Goal: Find specific page/section: Find specific page/section

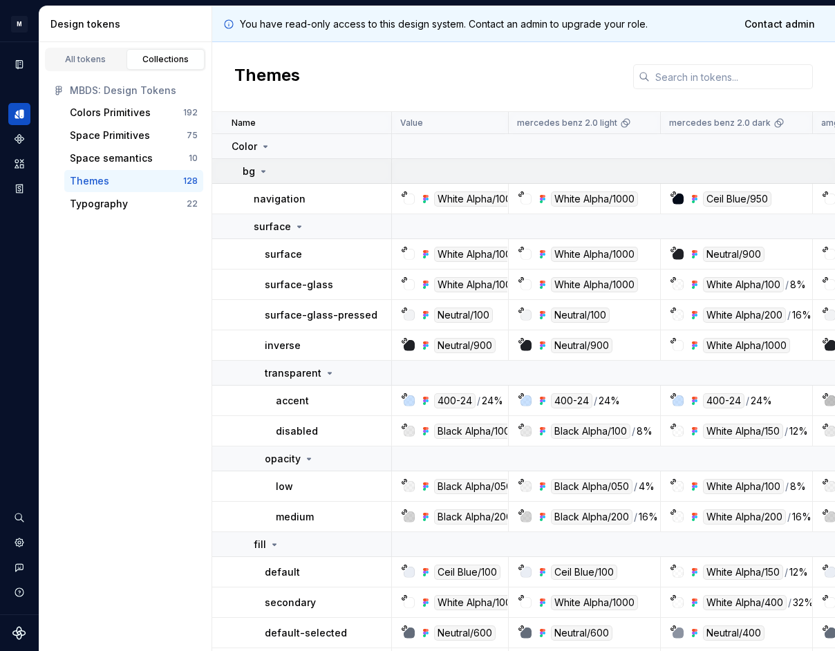
click at [274, 173] on div "bg" at bounding box center [316, 171] width 148 height 14
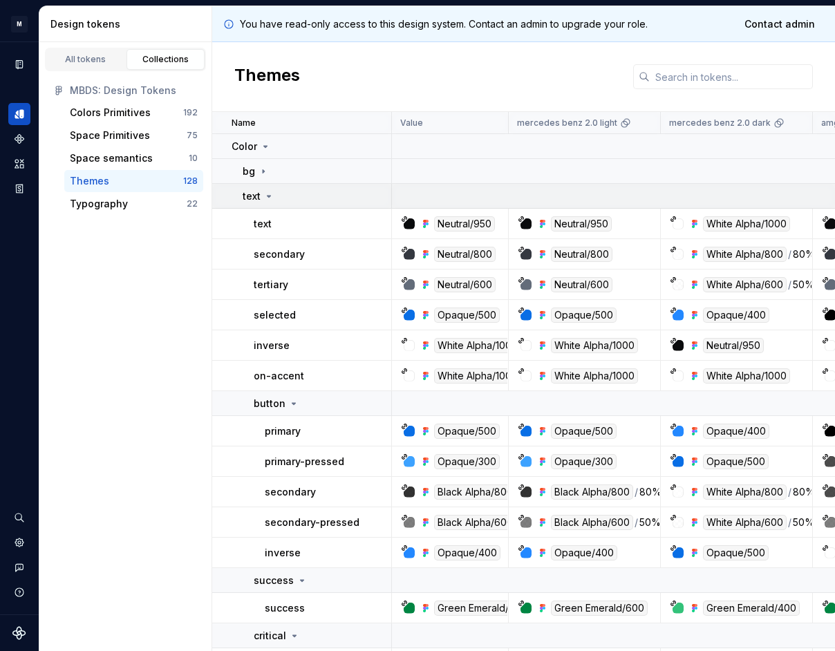
click at [274, 194] on icon at bounding box center [268, 196] width 11 height 11
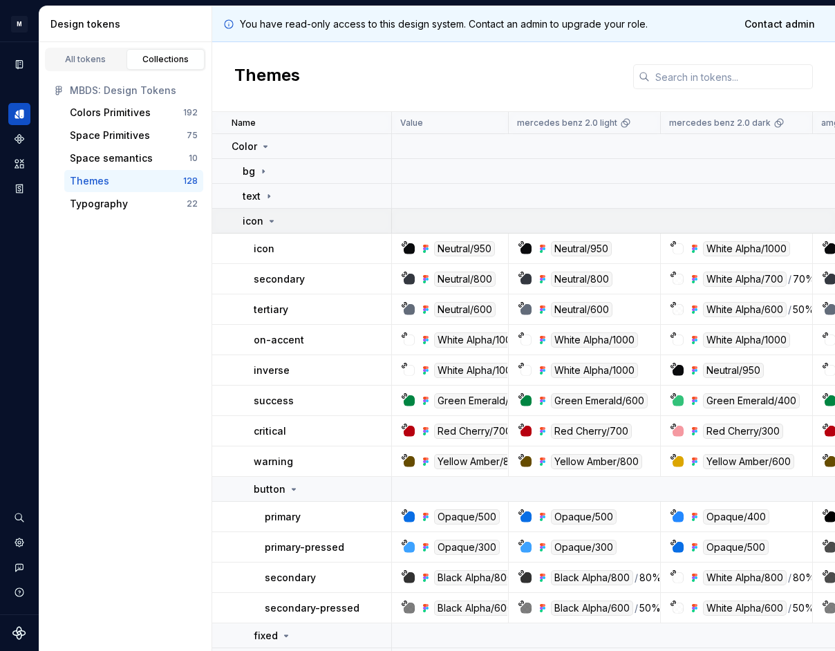
click at [274, 220] on icon at bounding box center [271, 221] width 11 height 11
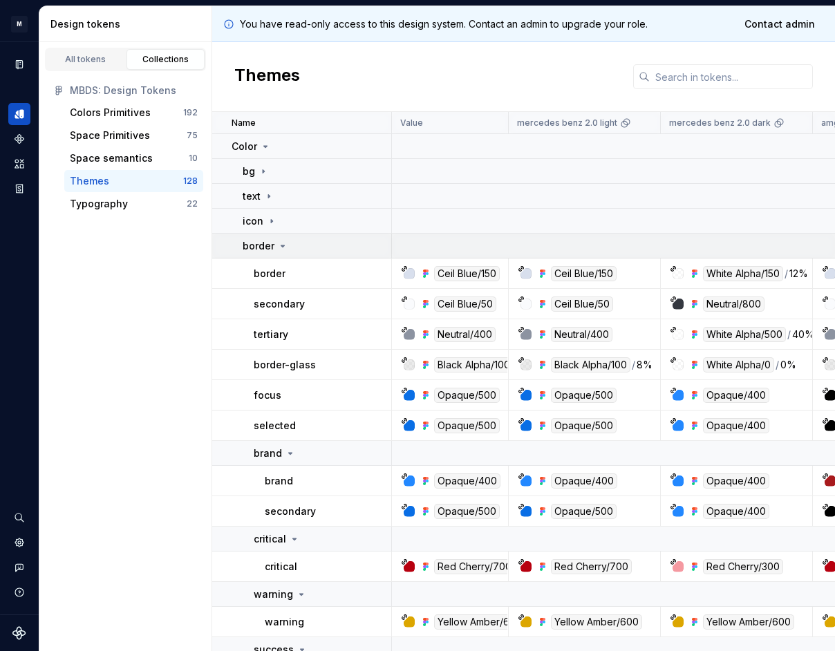
click at [274, 246] on div "border" at bounding box center [265, 246] width 46 height 14
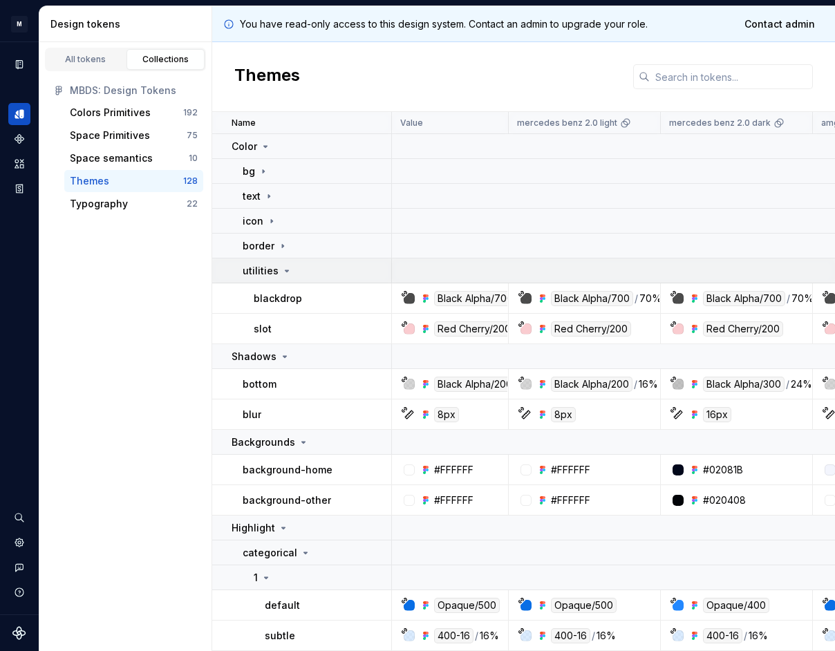
click at [276, 269] on div "utilities" at bounding box center [267, 271] width 50 height 14
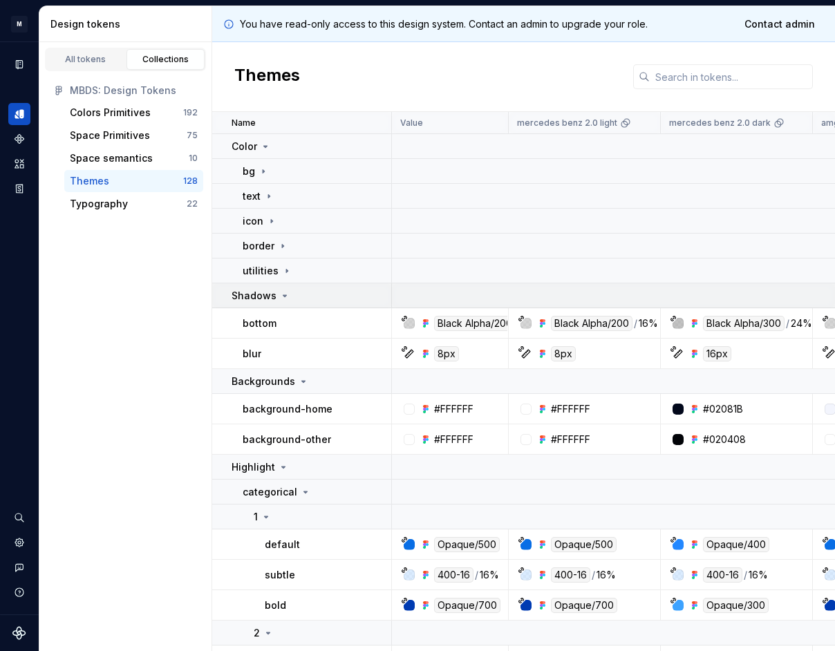
click at [279, 293] on icon at bounding box center [284, 295] width 11 height 11
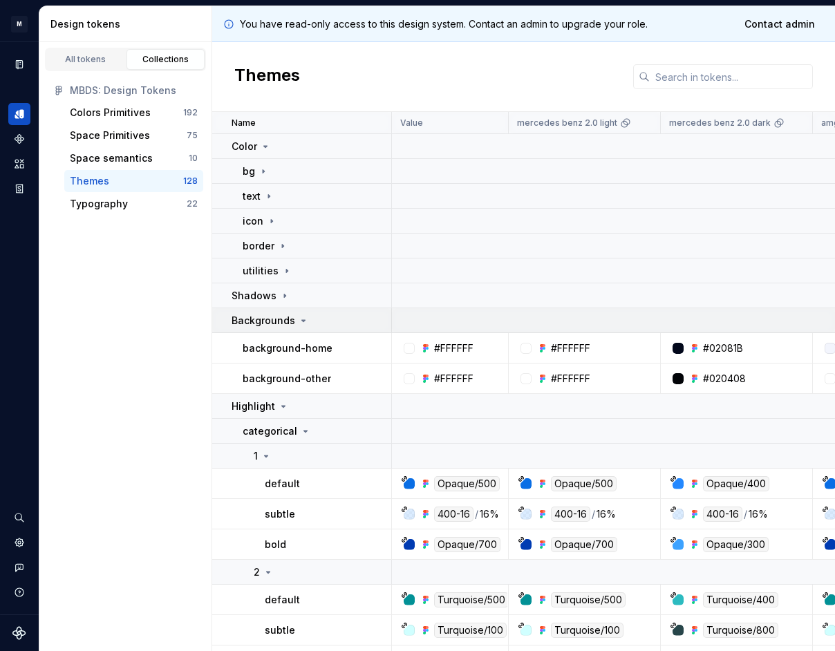
click at [278, 317] on p "Backgrounds" at bounding box center [263, 321] width 64 height 14
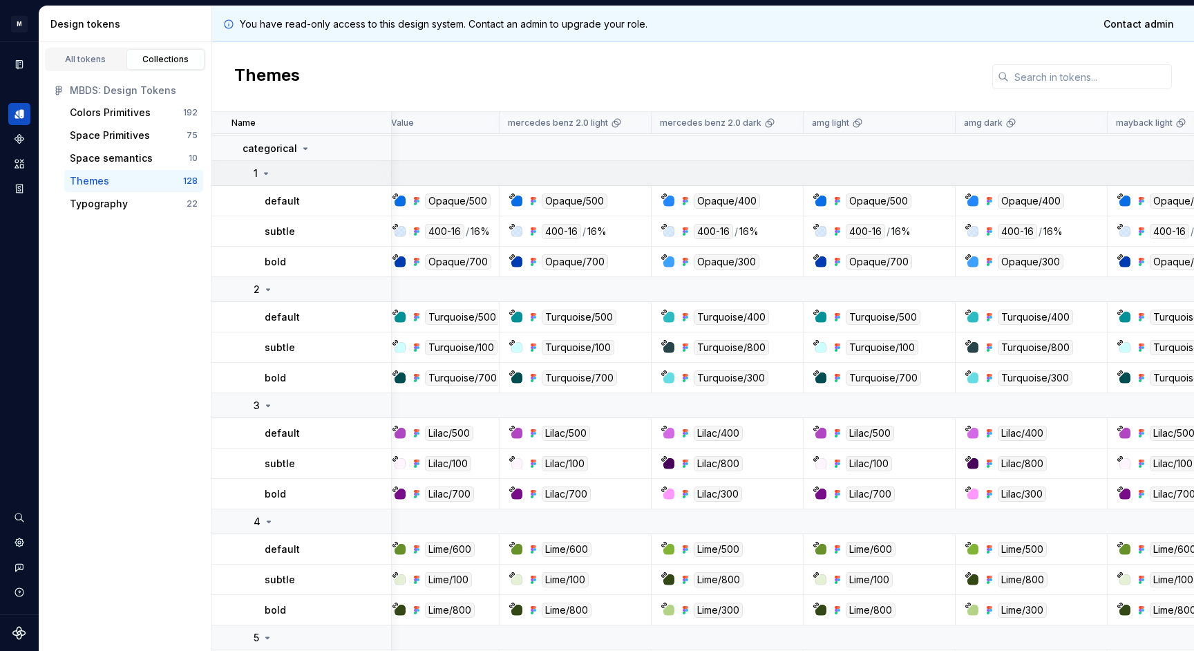
scroll to position [207, 9]
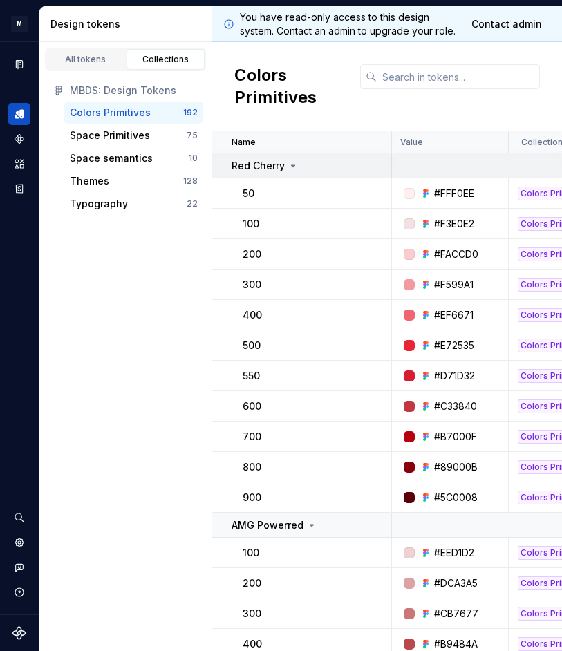
click at [264, 170] on p "Red Cherry" at bounding box center [257, 166] width 53 height 14
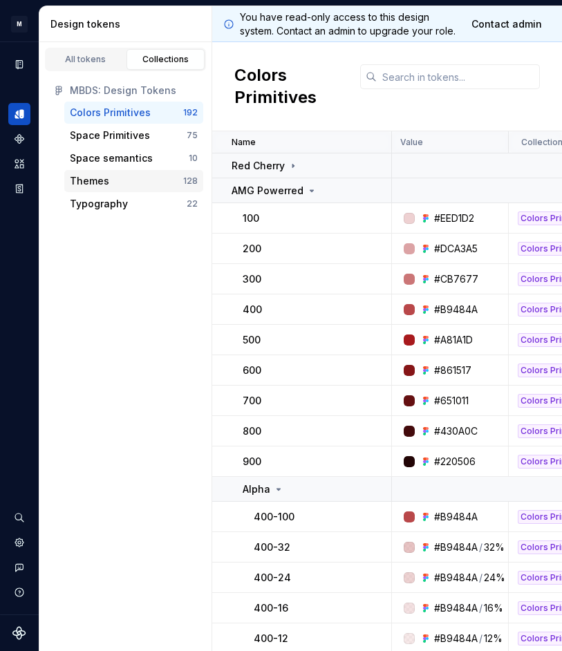
click at [105, 187] on div "Themes" at bounding box center [89, 181] width 39 height 14
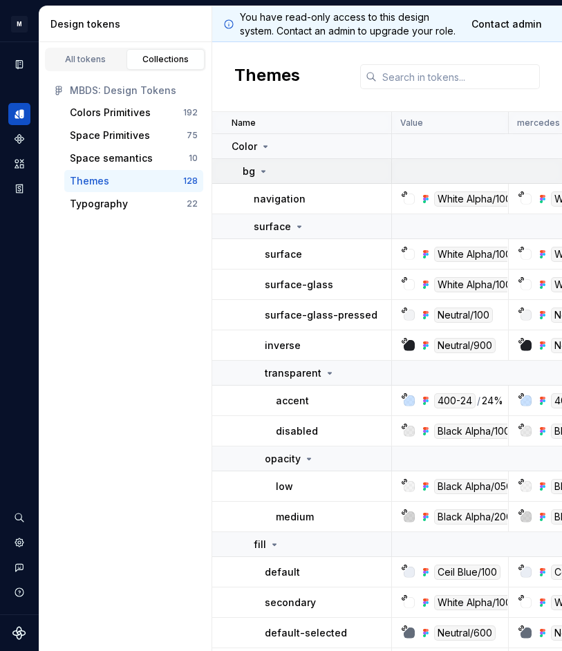
click at [271, 178] on td "bg" at bounding box center [302, 171] width 180 height 25
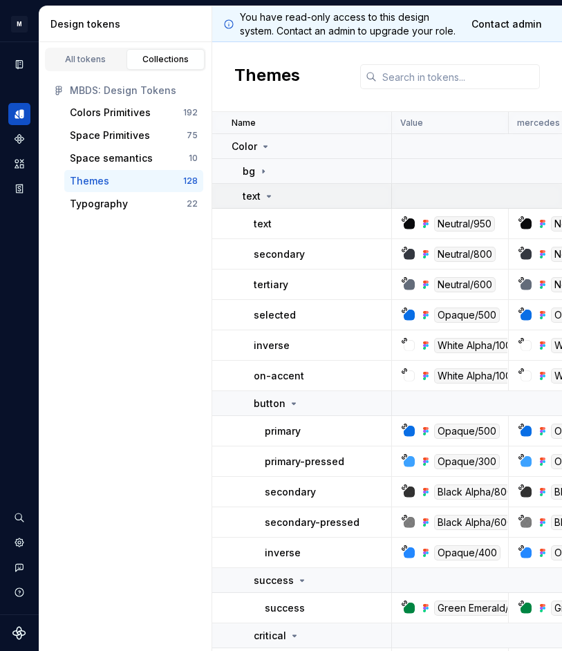
click at [269, 201] on icon at bounding box center [268, 196] width 11 height 11
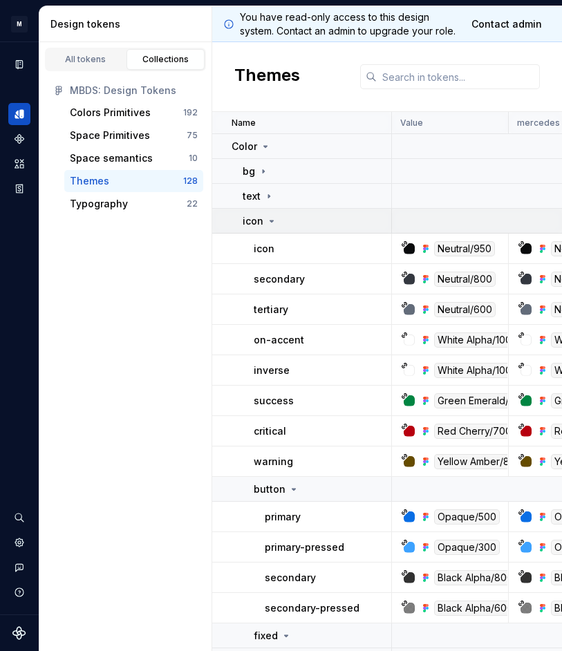
click at [270, 218] on icon at bounding box center [271, 221] width 11 height 11
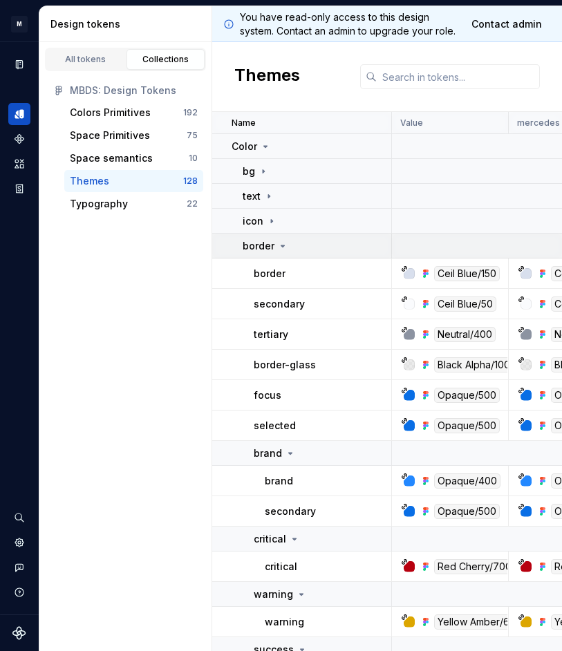
click at [273, 240] on p "border" at bounding box center [258, 246] width 32 height 14
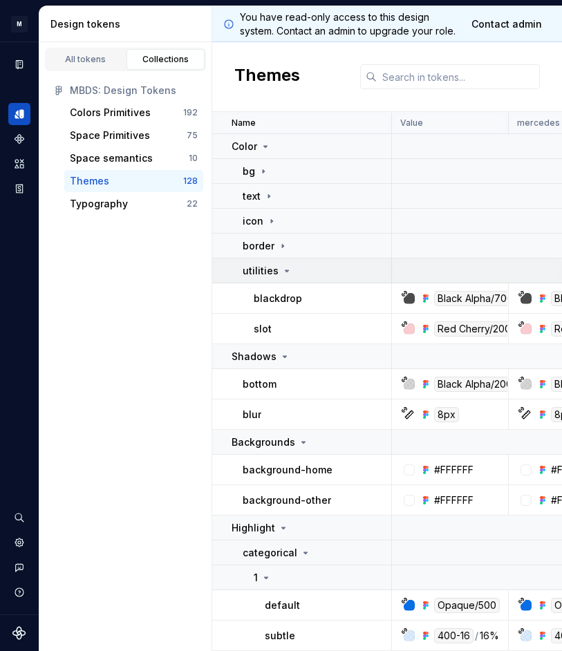
click at [277, 267] on div "utilities" at bounding box center [267, 271] width 50 height 14
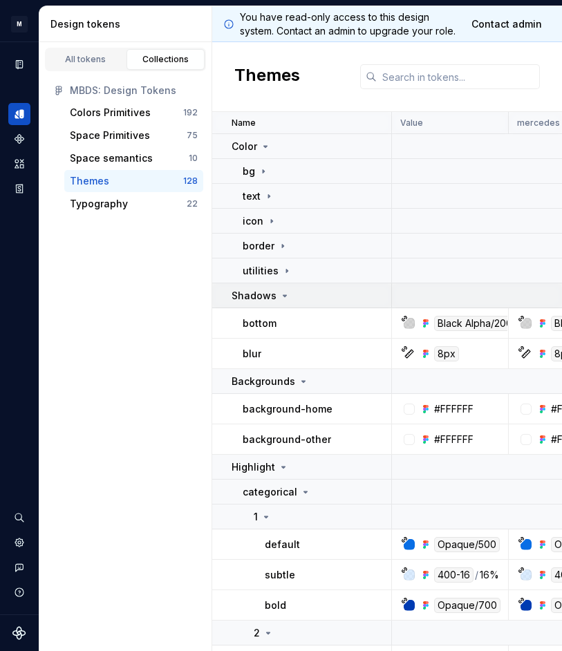
click at [283, 290] on icon at bounding box center [284, 295] width 11 height 11
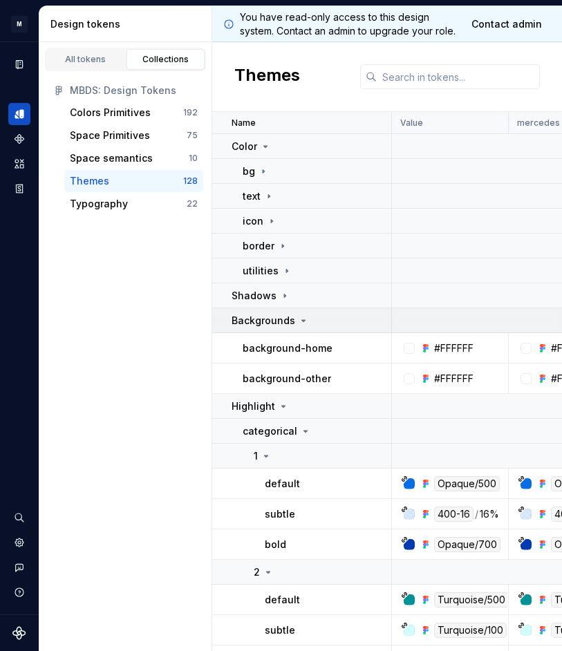
click at [284, 318] on p "Backgrounds" at bounding box center [263, 321] width 64 height 14
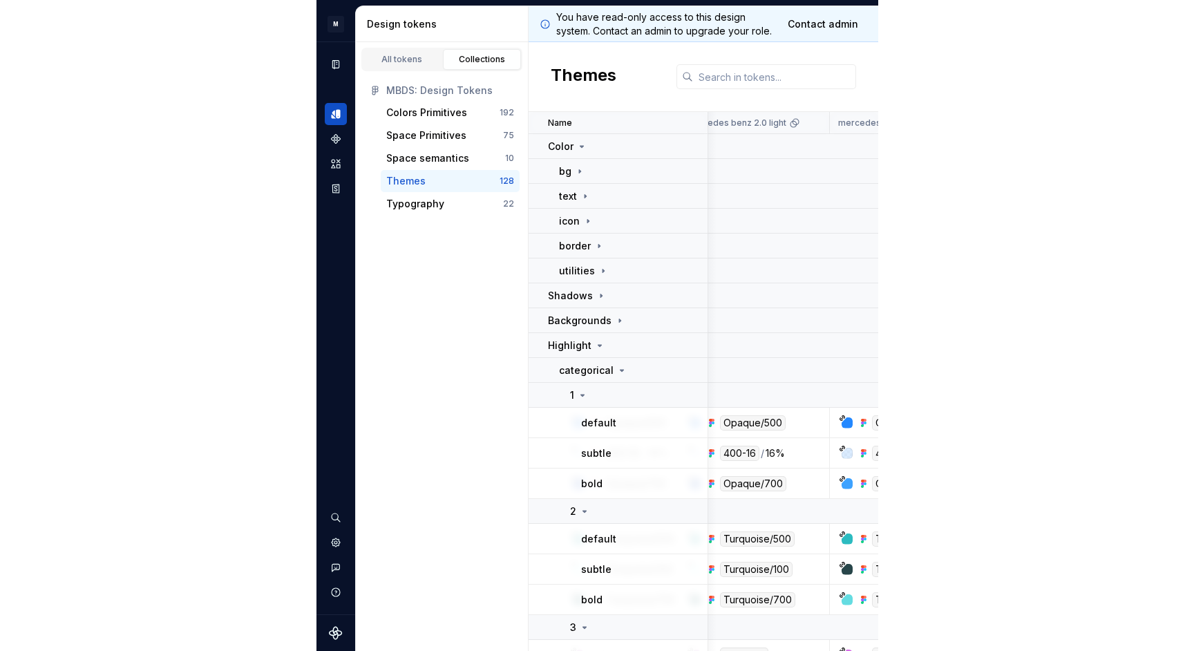
scroll to position [0, 147]
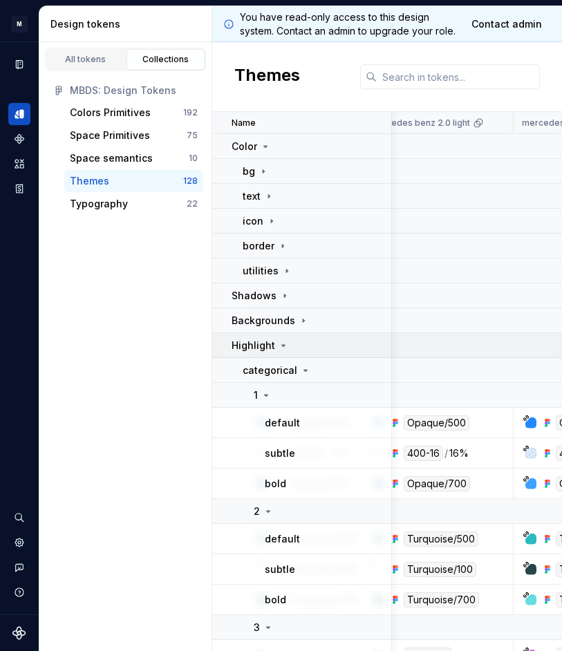
click at [286, 341] on icon at bounding box center [283, 345] width 11 height 11
